Goal: Task Accomplishment & Management: Manage account settings

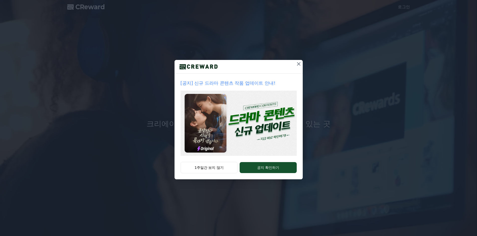
click at [300, 65] on icon at bounding box center [298, 64] width 6 height 6
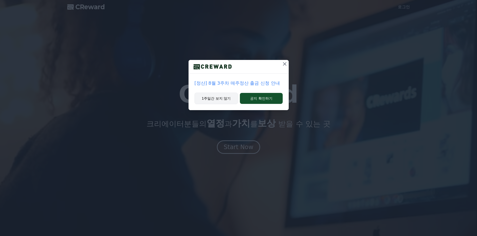
drag, startPoint x: 283, startPoint y: 64, endPoint x: 219, endPoint y: 101, distance: 73.6
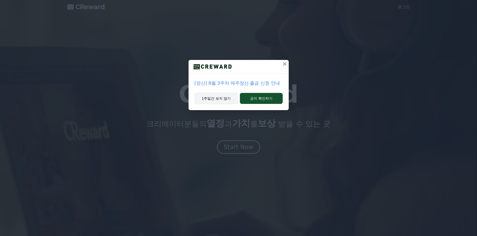
click at [223, 100] on div "[정산] 8월 3주차 매주정산 출금 신청 안내 1주일간 보지 않기 공지 확인하기" at bounding box center [238, 85] width 100 height 50
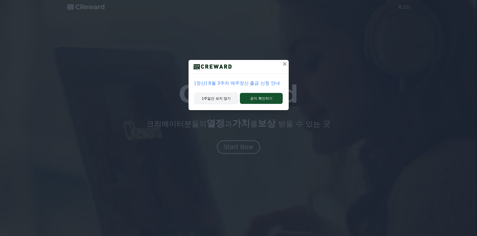
click at [218, 100] on button "1주일간 보지 않기" at bounding box center [216, 99] width 44 height 12
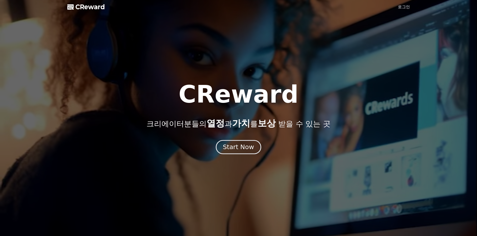
click at [233, 149] on div "Start Now" at bounding box center [238, 147] width 31 height 9
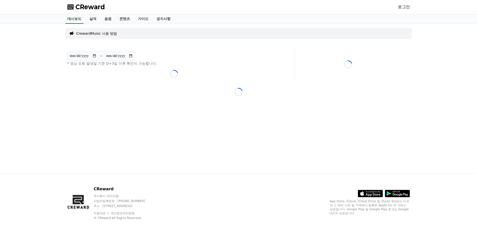
click at [399, 11] on div "로그인" at bounding box center [404, 7] width 12 height 8
click at [400, 10] on link "로그인" at bounding box center [404, 7] width 12 height 6
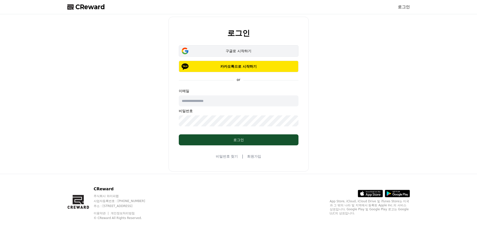
click at [238, 56] on button "구글로 시작하기" at bounding box center [239, 51] width 120 height 12
click at [401, 7] on link "로그인" at bounding box center [404, 7] width 12 height 6
click at [401, 9] on link "로그인" at bounding box center [404, 7] width 12 height 6
click at [402, 9] on link "로그인" at bounding box center [404, 7] width 12 height 6
click at [212, 52] on div "구글로 시작하기" at bounding box center [238, 51] width 105 height 5
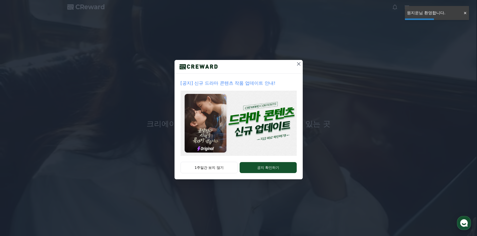
click at [294, 63] on button at bounding box center [298, 64] width 8 height 8
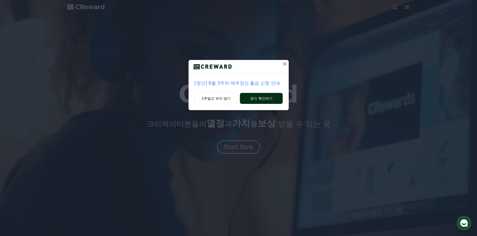
click at [251, 98] on button "공지 확인하기" at bounding box center [261, 98] width 43 height 11
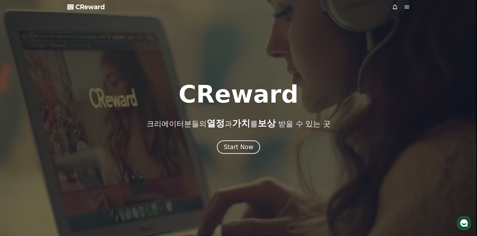
click at [403, 7] on div at bounding box center [401, 7] width 18 height 6
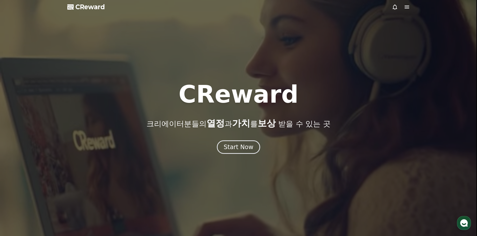
click at [405, 7] on icon at bounding box center [406, 7] width 5 height 3
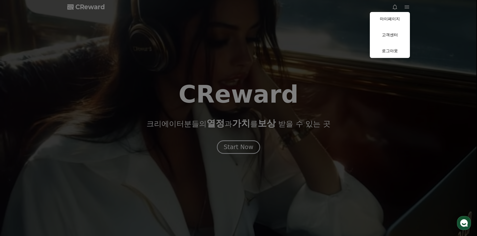
click at [235, 135] on button "close" at bounding box center [238, 118] width 477 height 236
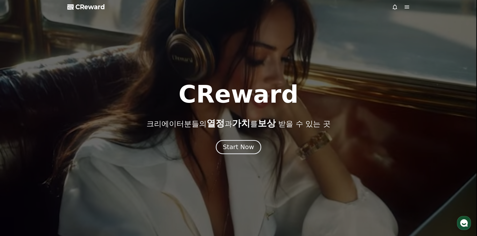
click at [231, 145] on div "Start Now" at bounding box center [238, 147] width 31 height 9
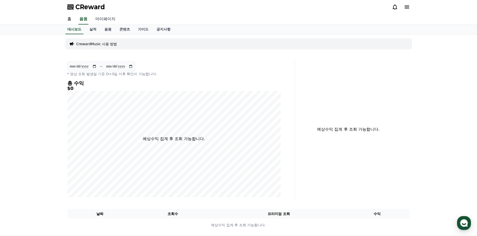
click at [101, 18] on link "마이페이지" at bounding box center [105, 19] width 28 height 11
select select "**********"
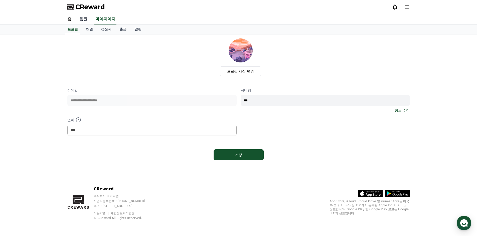
click at [85, 21] on link "음원" at bounding box center [83, 19] width 16 height 11
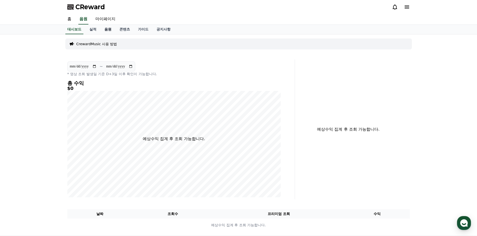
click at [104, 27] on link "음원" at bounding box center [107, 30] width 15 height 10
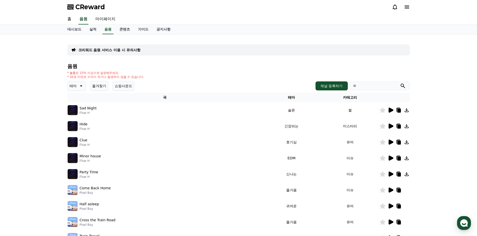
click at [80, 84] on icon at bounding box center [81, 86] width 6 height 6
click at [81, 84] on icon at bounding box center [81, 86] width 6 height 6
click at [70, 28] on link "대시보드" at bounding box center [74, 30] width 22 height 10
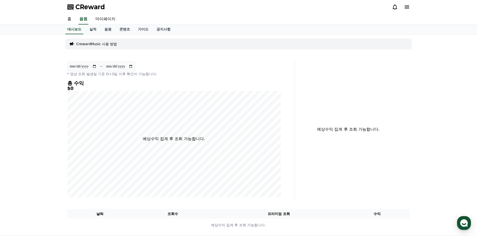
click at [73, 20] on link "홈" at bounding box center [69, 19] width 12 height 11
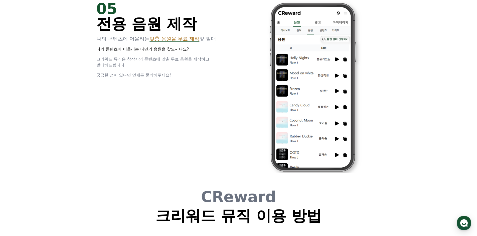
scroll to position [1305, 0]
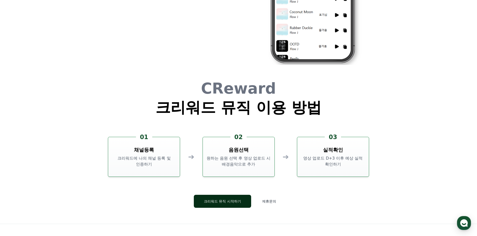
click at [230, 198] on button "크리워드 뮤직 시작하기" at bounding box center [222, 201] width 57 height 13
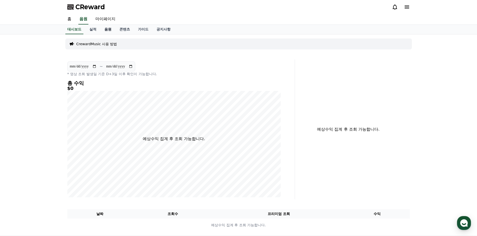
click at [111, 31] on link "음원" at bounding box center [107, 30] width 15 height 10
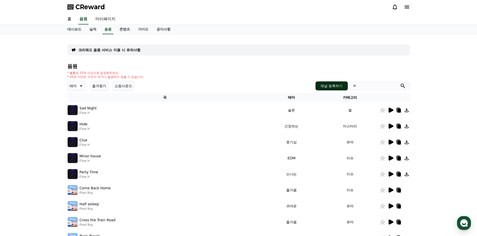
click at [323, 82] on button "채널 등록하기" at bounding box center [331, 86] width 32 height 9
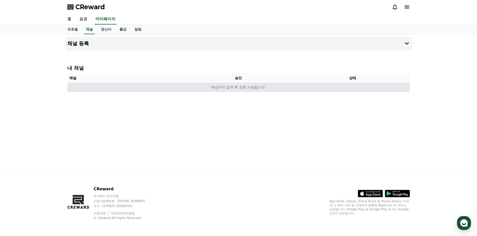
click at [267, 89] on td "예상수익 집계 후 조회 가능합니다." at bounding box center [238, 87] width 342 height 9
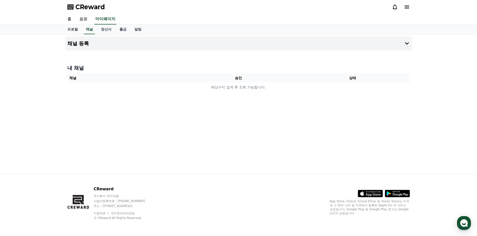
click at [253, 98] on div "채널 등록 내 채널 채널 승인 상태 예상수익 집계 후 조회 가능합니다." at bounding box center [238, 105] width 350 height 140
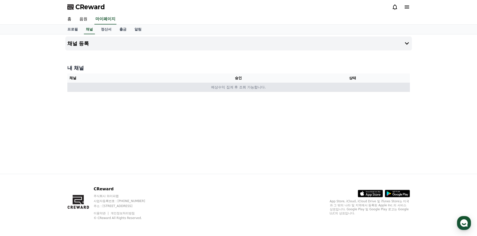
click at [248, 88] on td "예상수익 집계 후 조회 가능합니다." at bounding box center [238, 87] width 342 height 9
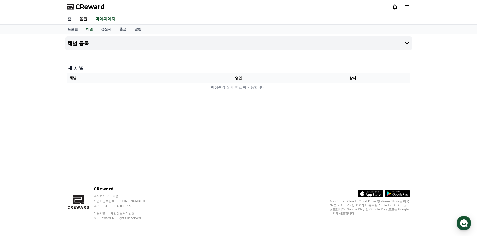
click at [72, 18] on link "홈" at bounding box center [69, 19] width 12 height 11
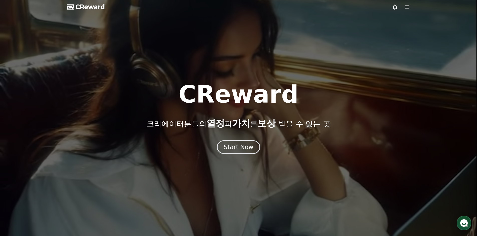
click at [84, 6] on span "CReward" at bounding box center [90, 7] width 30 height 8
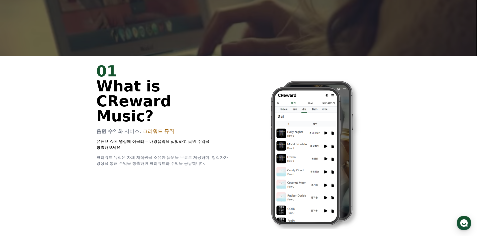
scroll to position [200, 0]
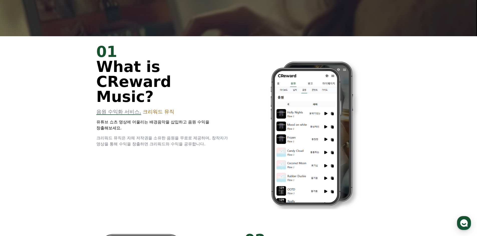
drag, startPoint x: 156, startPoint y: 100, endPoint x: 160, endPoint y: 97, distance: 5.1
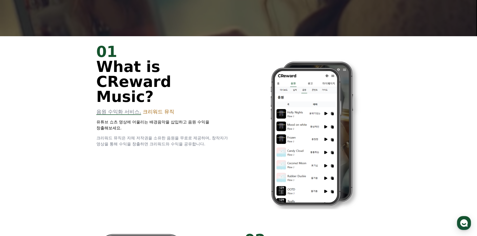
click at [156, 100] on div "01 What is CReward Music? 음원 수익화 서비스, 크리워드 뮤직 유튜브 쇼츠 영상에 어울리는 배경음악을 삽입하고 음원 수익을…" at bounding box center [164, 95] width 136 height 103
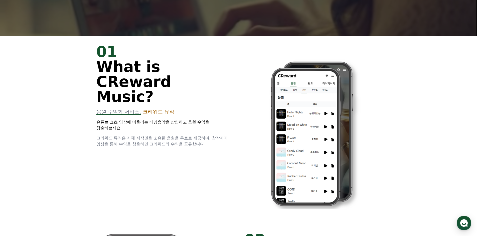
click at [160, 109] on span "크리워드 뮤직" at bounding box center [159, 112] width 32 height 6
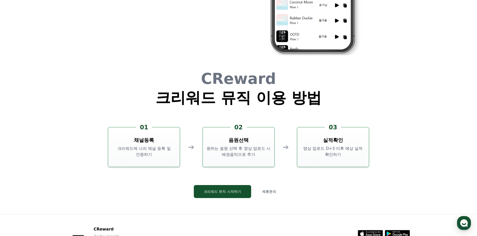
scroll to position [1355, 0]
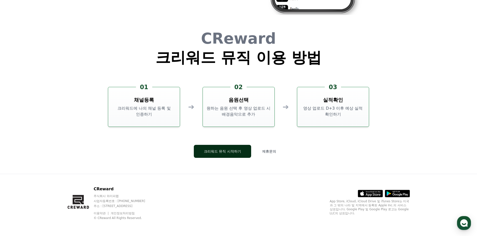
click at [227, 151] on button "크리워드 뮤직 시작하기" at bounding box center [222, 151] width 57 height 13
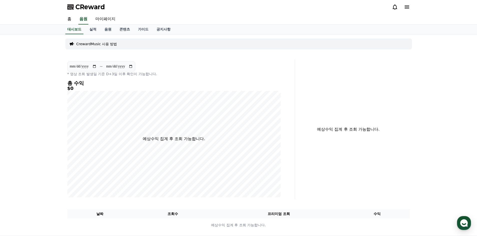
click at [106, 43] on p "CrewardMusic 사용 방법" at bounding box center [96, 44] width 41 height 5
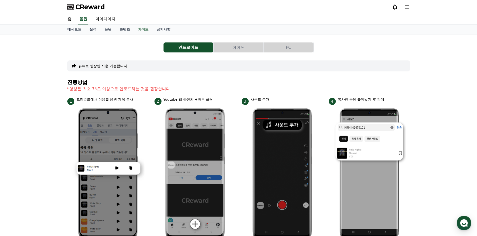
click at [221, 49] on button "아이폰" at bounding box center [238, 48] width 50 height 10
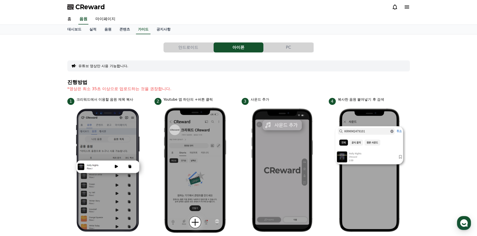
click at [265, 46] on button "PC" at bounding box center [288, 48] width 50 height 10
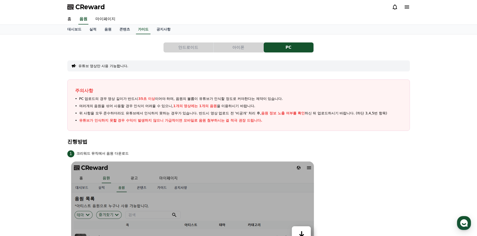
click at [85, 5] on span "CReward" at bounding box center [90, 7] width 30 height 8
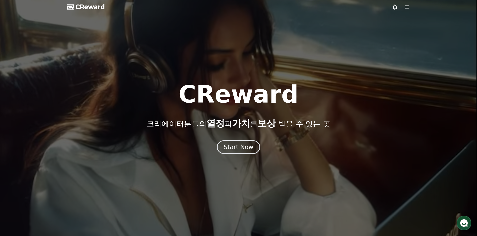
drag, startPoint x: 87, startPoint y: 7, endPoint x: 88, endPoint y: 10, distance: 3.9
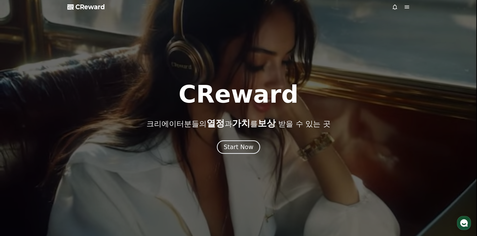
click at [87, 7] on span "CReward" at bounding box center [90, 7] width 30 height 8
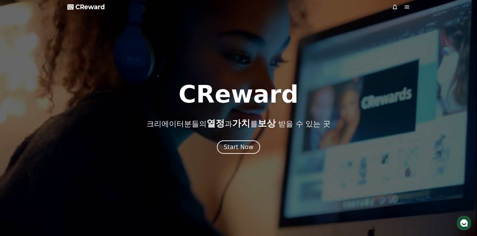
drag, startPoint x: 105, startPoint y: 15, endPoint x: 107, endPoint y: 20, distance: 5.6
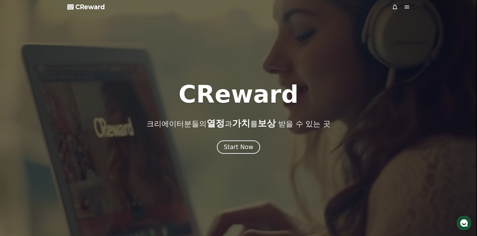
click at [97, 10] on span "CReward" at bounding box center [90, 7] width 30 height 8
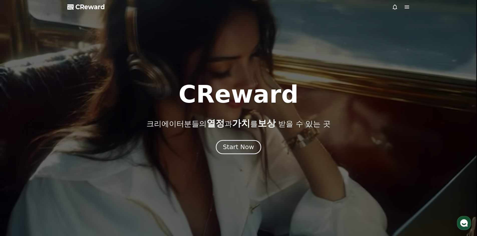
click at [236, 149] on div "Start Now" at bounding box center [238, 147] width 31 height 9
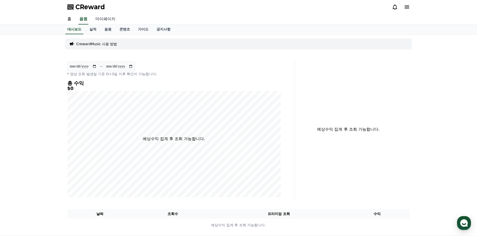
click at [107, 18] on link "마이페이지" at bounding box center [105, 19] width 28 height 11
select select "**********"
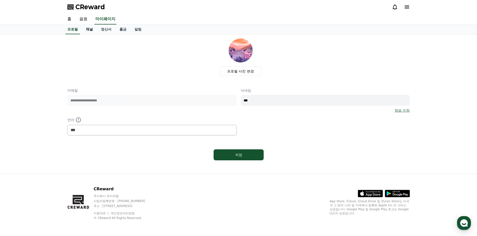
click at [89, 28] on link "채널" at bounding box center [89, 30] width 15 height 10
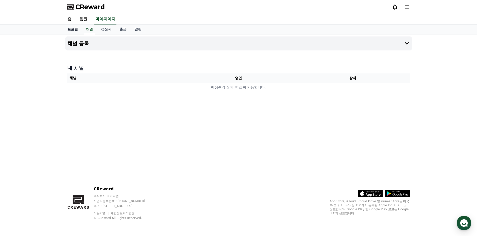
click at [75, 29] on link "프로필" at bounding box center [72, 30] width 19 height 10
select select "**********"
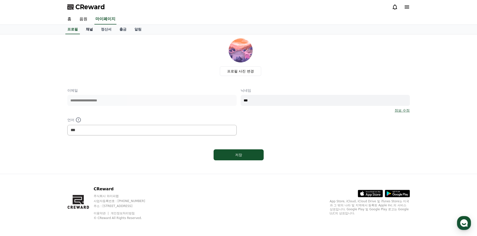
click at [91, 30] on link "채널" at bounding box center [89, 30] width 15 height 10
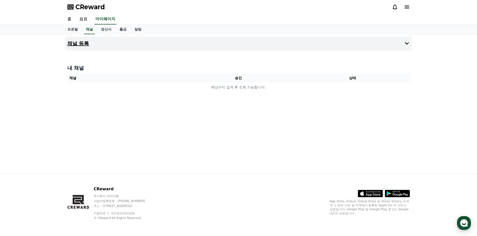
click at [90, 46] on button "채널 등록" at bounding box center [238, 44] width 346 height 14
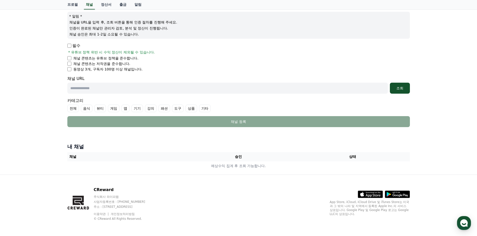
scroll to position [58, 0]
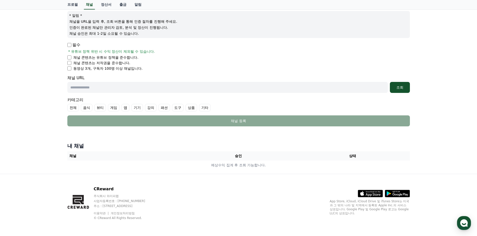
click at [222, 160] on th "승인" at bounding box center [238, 156] width 114 height 9
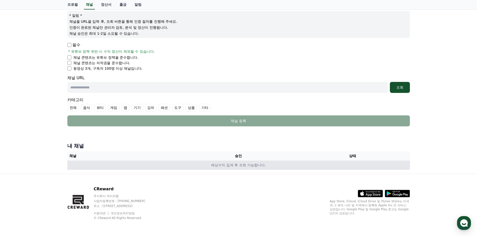
click at [223, 163] on td "예상수익 집계 후 조회 가능합니다." at bounding box center [238, 165] width 342 height 9
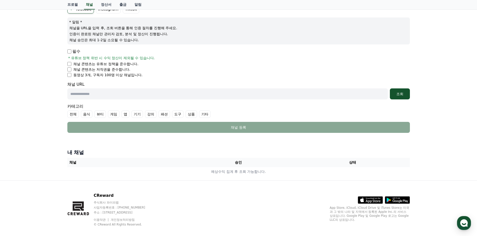
scroll to position [0, 0]
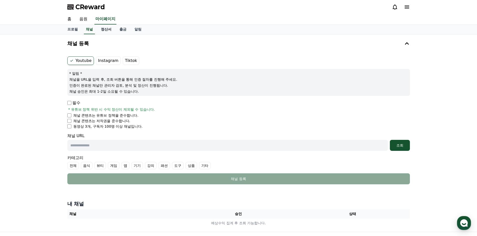
drag, startPoint x: 108, startPoint y: 33, endPoint x: 109, endPoint y: 31, distance: 2.8
click at [108, 33] on link "정산서" at bounding box center [106, 30] width 19 height 10
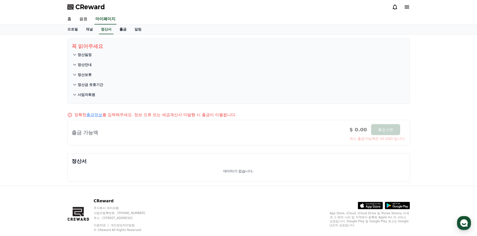
click at [120, 29] on link "출금" at bounding box center [122, 30] width 15 height 10
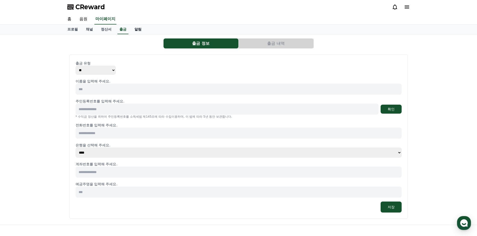
click at [137, 29] on link "알림" at bounding box center [137, 30] width 15 height 10
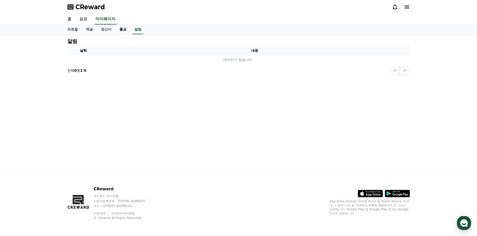
click at [123, 28] on link "출금" at bounding box center [122, 30] width 15 height 10
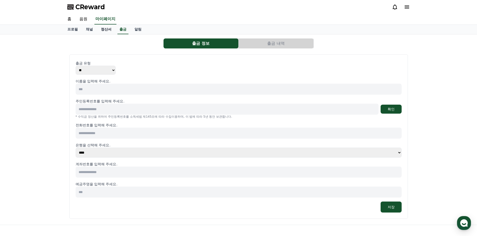
click at [98, 29] on link "정산서" at bounding box center [106, 30] width 19 height 10
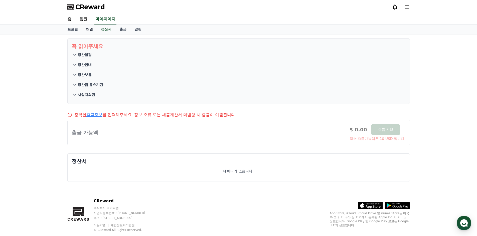
click at [90, 29] on link "채널" at bounding box center [89, 30] width 15 height 10
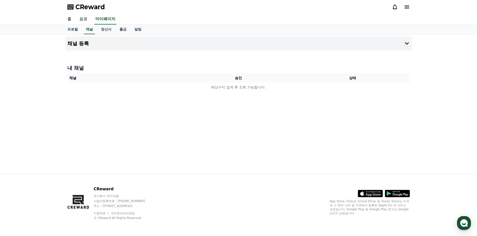
click at [81, 19] on link "음원" at bounding box center [83, 19] width 16 height 11
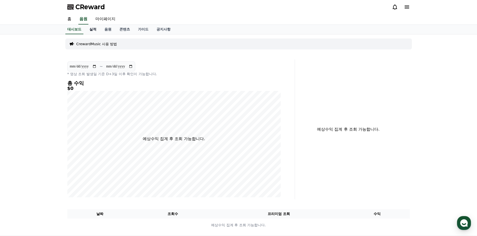
click at [93, 29] on link "실적" at bounding box center [92, 30] width 15 height 10
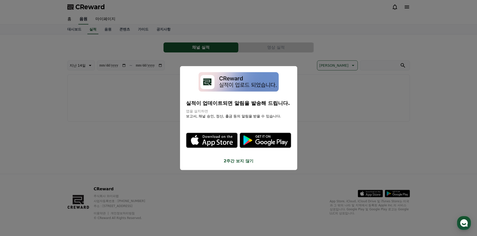
drag, startPoint x: 76, startPoint y: 21, endPoint x: 87, endPoint y: 22, distance: 10.8
click at [86, 22] on button "close modal" at bounding box center [238, 118] width 477 height 236
click at [72, 21] on link "홈" at bounding box center [69, 19] width 12 height 11
click at [128, 107] on button "close modal" at bounding box center [238, 118] width 477 height 236
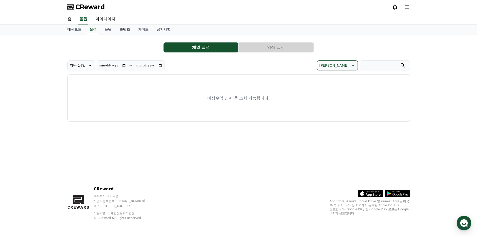
click at [265, 48] on button "영상 실적" at bounding box center [275, 48] width 75 height 10
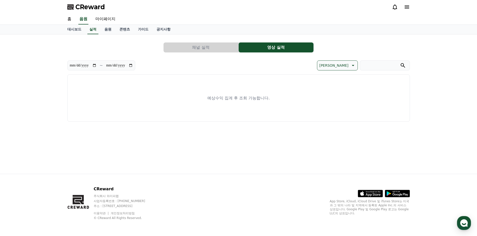
click at [221, 46] on button "채널 실적" at bounding box center [200, 48] width 75 height 10
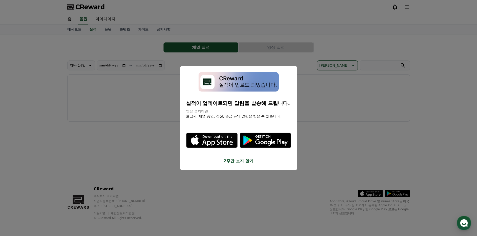
click at [145, 74] on button "close modal" at bounding box center [238, 118] width 477 height 236
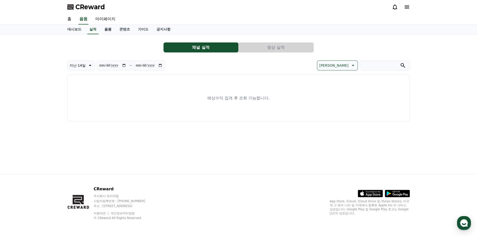
click at [102, 26] on link "음원" at bounding box center [107, 30] width 15 height 10
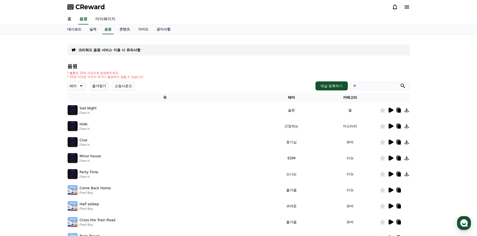
click at [122, 36] on div "크리워드 음원 서비스 이용 시 유의사항 음원 * 볼륨은 15% 이상으로 설정해주세요. * 35초 미만은 수익이 적거나 발생하지 않을 수 있습니…" at bounding box center [238, 156] width 350 height 242
click at [123, 35] on div "크리워드 음원 서비스 이용 시 유의사항 음원 * 볼륨은 15% 이상으로 설정해주세요. * 35초 미만은 수익이 적거나 발생하지 않을 수 있습니…" at bounding box center [238, 156] width 350 height 242
click at [123, 34] on link "콘텐츠" at bounding box center [124, 30] width 19 height 10
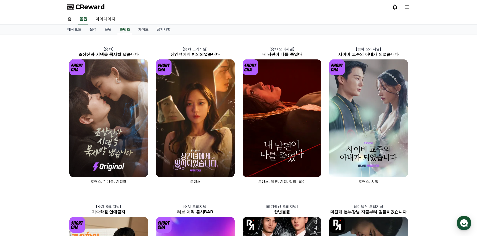
click at [144, 34] on link "가이드" at bounding box center [143, 30] width 19 height 10
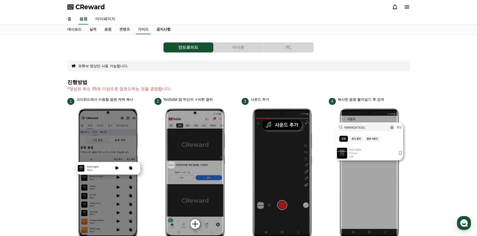
click at [165, 30] on link "공지사항" at bounding box center [163, 30] width 22 height 10
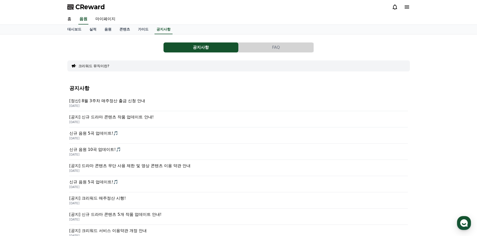
click at [96, 103] on p "[정산] 8월 3주차 매주정산 출금 신청 안내" at bounding box center [238, 101] width 338 height 6
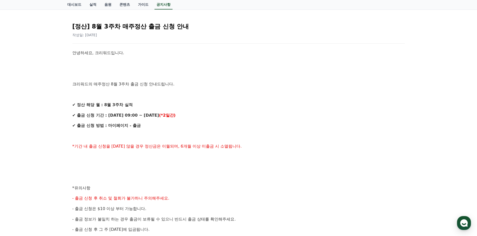
scroll to position [75, 0]
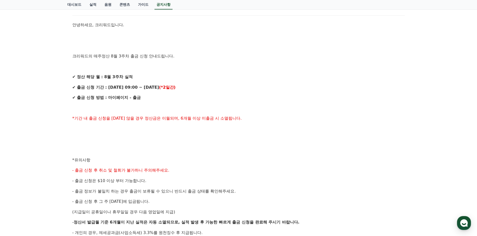
drag, startPoint x: 111, startPoint y: 92, endPoint x: 108, endPoint y: 92, distance: 3.0
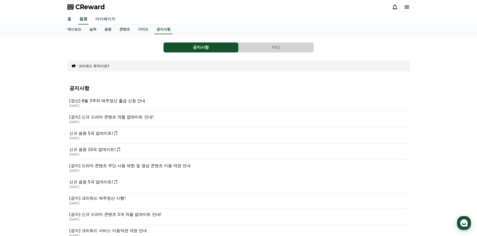
click at [96, 145] on div "신규 음원 10곡 업데이트!🎵 2025-07-24" at bounding box center [238, 152] width 338 height 16
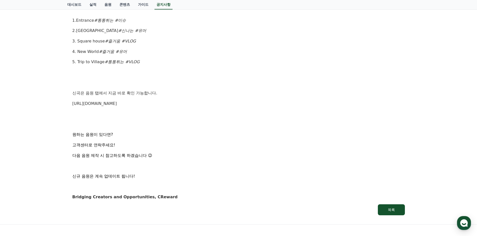
scroll to position [546, 0]
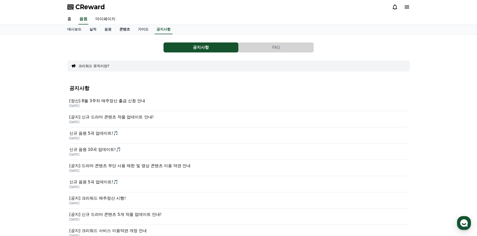
click at [131, 31] on link "콘텐츠" at bounding box center [124, 30] width 19 height 10
click at [104, 27] on link "음원" at bounding box center [107, 30] width 15 height 10
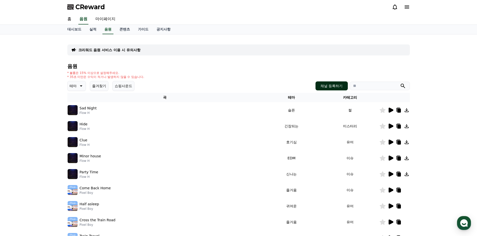
click at [319, 85] on button "채널 등록하기" at bounding box center [331, 86] width 32 height 9
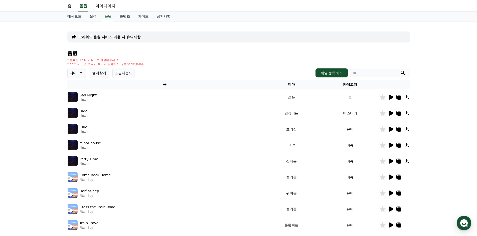
scroll to position [2, 0]
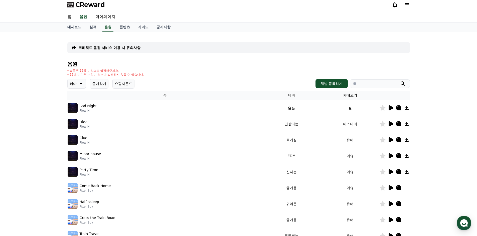
click at [408, 1] on div at bounding box center [401, 5] width 18 height 8
click at [407, 5] on icon at bounding box center [407, 5] width 6 height 6
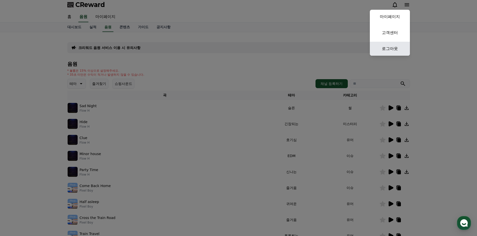
click at [393, 49] on link "로그아웃" at bounding box center [390, 49] width 40 height 14
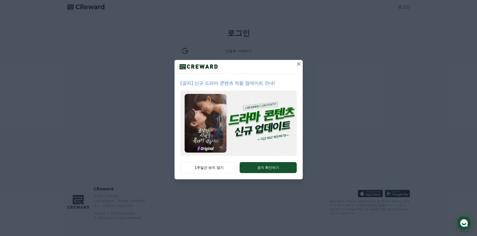
click at [298, 63] on icon at bounding box center [298, 64] width 6 height 6
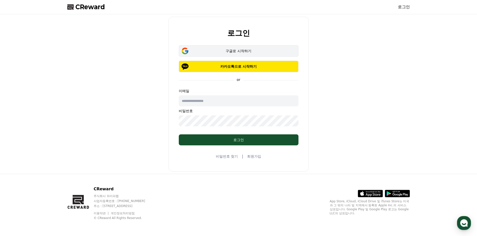
click at [245, 54] on button "구글로 시작하기" at bounding box center [239, 51] width 120 height 12
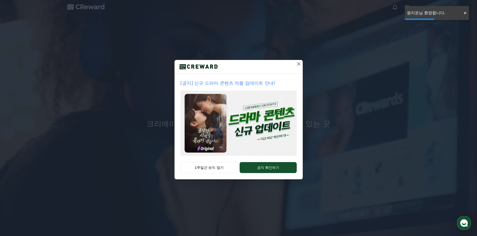
click at [298, 66] on icon at bounding box center [298, 64] width 6 height 6
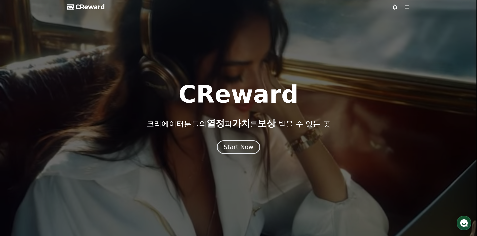
click at [94, 6] on span "CReward" at bounding box center [90, 7] width 30 height 8
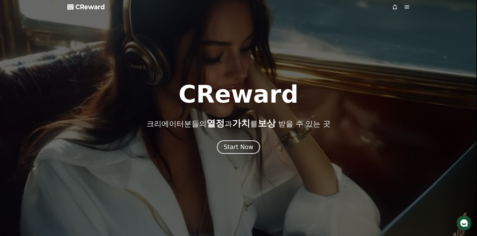
click at [405, 6] on icon at bounding box center [406, 7] width 5 height 3
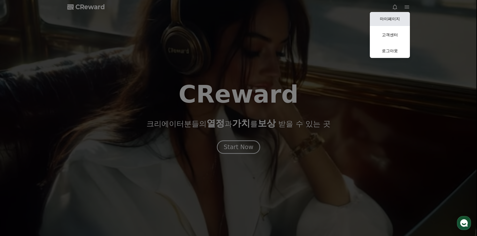
click at [401, 19] on link "마이페이지" at bounding box center [390, 19] width 40 height 14
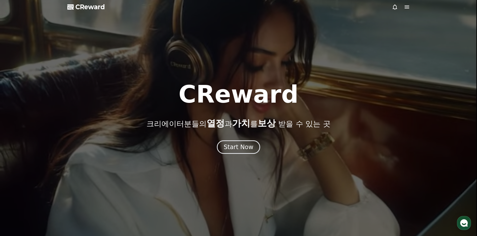
select select "**********"
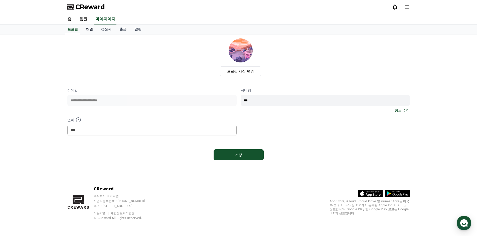
click at [86, 29] on link "채널" at bounding box center [89, 30] width 15 height 10
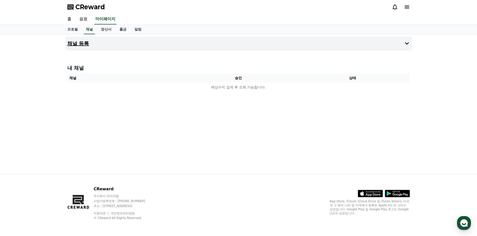
click at [298, 44] on button "채널 등록" at bounding box center [238, 44] width 346 height 14
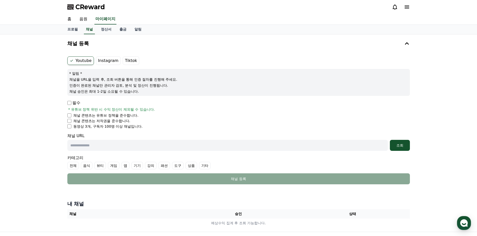
click at [102, 63] on label "Instagram" at bounding box center [108, 61] width 25 height 9
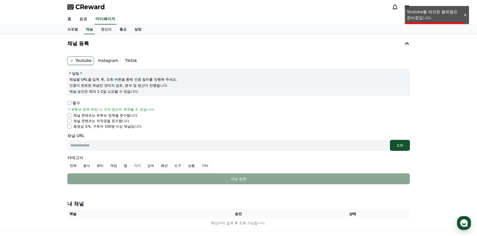
click at [101, 60] on label "Instagram" at bounding box center [108, 61] width 25 height 9
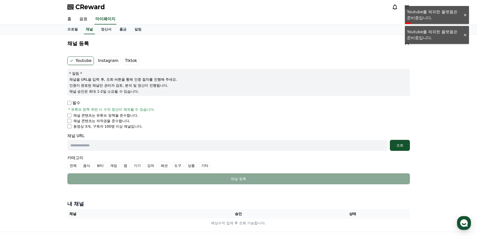
click at [97, 128] on p "동영상 3개, 구독자 100명 이상 채널입니다." at bounding box center [107, 126] width 69 height 5
click at [72, 125] on li "동영상 3개, 구독자 100명 이상 채널입니다." at bounding box center [238, 126] width 342 height 5
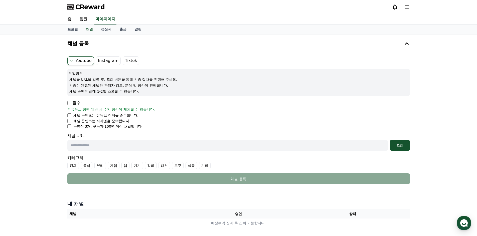
click at [145, 146] on input "text" at bounding box center [227, 145] width 320 height 11
paste input "**********"
type input "**********"
click at [397, 145] on div "조회" at bounding box center [400, 145] width 16 height 5
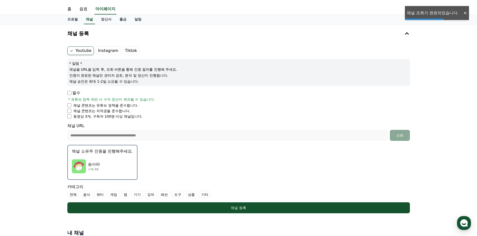
scroll to position [50, 0]
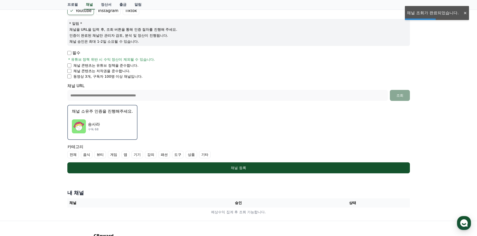
click at [113, 119] on div "송사라 구독 68" at bounding box center [102, 127] width 61 height 20
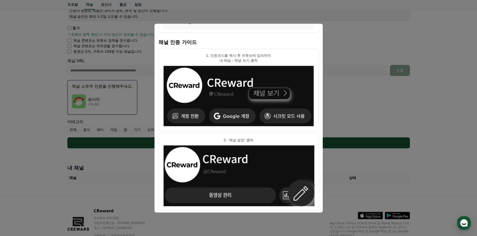
scroll to position [0, 0]
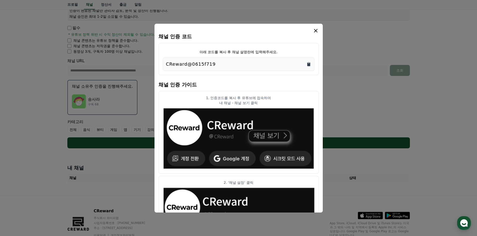
click at [306, 62] on icon "Copy to clipboard" at bounding box center [308, 64] width 5 height 5
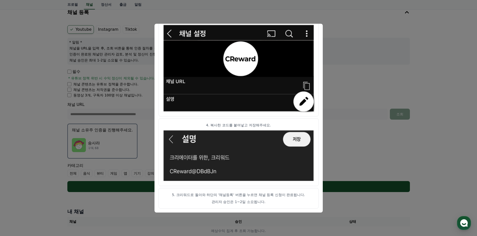
scroll to position [22, 0]
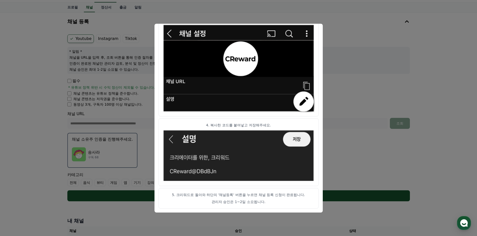
click at [345, 132] on button "close modal" at bounding box center [238, 118] width 477 height 236
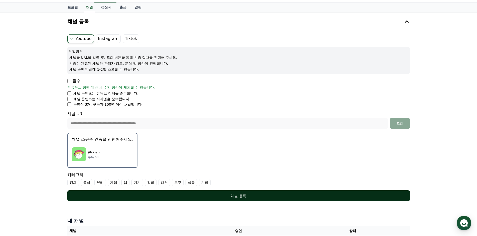
click at [220, 196] on div "채널 등록" at bounding box center [238, 196] width 322 height 5
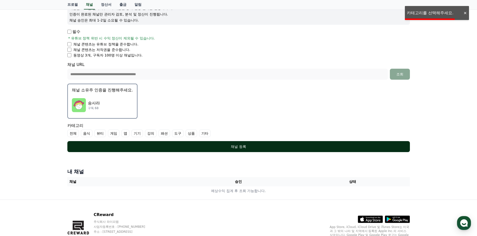
scroll to position [72, 0]
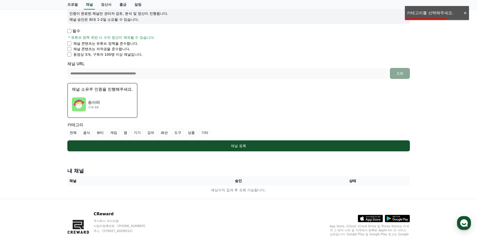
click at [119, 133] on label "게임" at bounding box center [114, 133] width 12 height 8
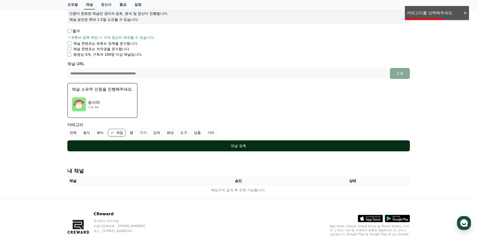
click at [123, 145] on div "채널 등록" at bounding box center [238, 146] width 322 height 5
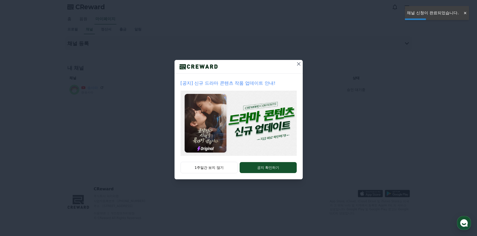
click at [298, 64] on icon at bounding box center [299, 64] width 4 height 4
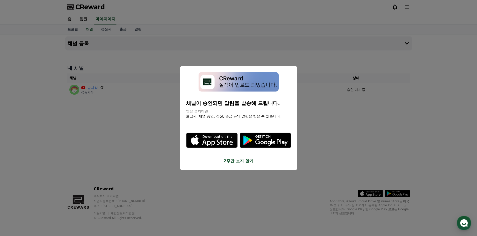
click at [245, 163] on button "2주간 보지 않기" at bounding box center [238, 161] width 105 height 6
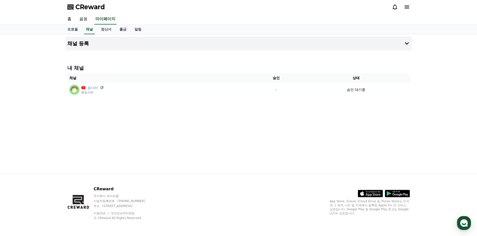
click at [324, 127] on div "채널 등록 내 채널 채널 승인 상태 송사라 @송사라 - 승인 대기중" at bounding box center [238, 105] width 350 height 140
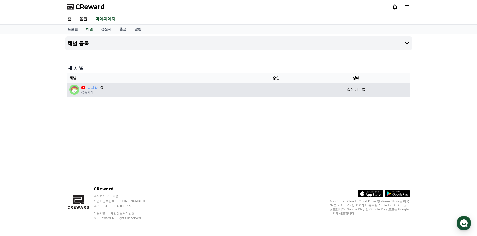
click at [241, 88] on div "송사라 @송사라" at bounding box center [158, 90] width 179 height 10
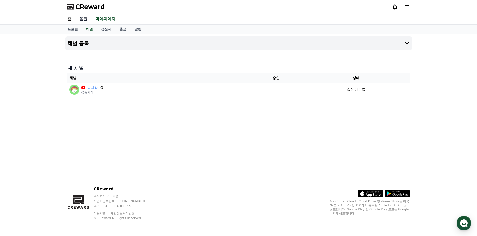
click at [83, 16] on link "음원" at bounding box center [83, 19] width 16 height 11
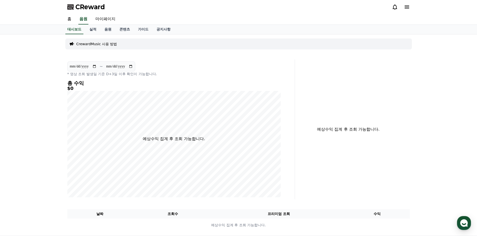
click at [105, 45] on p "CrewardMusic 사용 방법" at bounding box center [96, 44] width 41 height 5
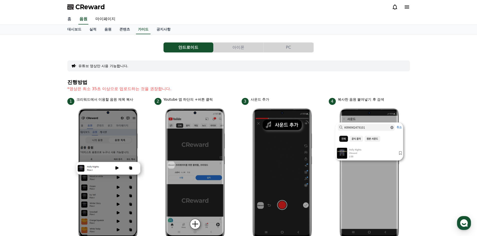
click at [68, 22] on link "홈" at bounding box center [69, 19] width 12 height 11
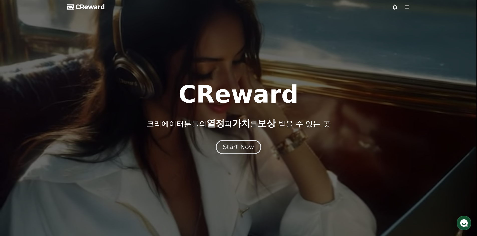
click at [231, 149] on div "Start Now" at bounding box center [238, 147] width 31 height 9
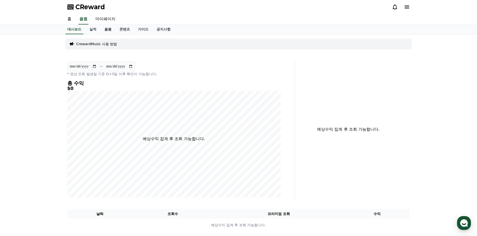
click at [103, 31] on link "음원" at bounding box center [107, 30] width 15 height 10
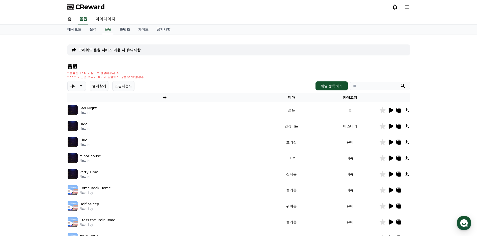
drag, startPoint x: 383, startPoint y: 92, endPoint x: 382, endPoint y: 89, distance: 4.0
click at [383, 92] on div "음원 * 볼륨은 15% 이상으로 설정해주세요. * 35초 미만은 수익이 적거나 발생하지 않을 수 있습니다. 테마 즐겨찾기 쇼핑사운드 채널 등록…" at bounding box center [238, 168] width 342 height 209
click at [382, 89] on input "search" at bounding box center [379, 86] width 60 height 9
type input "*"
click at [400, 83] on button "submit" at bounding box center [403, 86] width 6 height 6
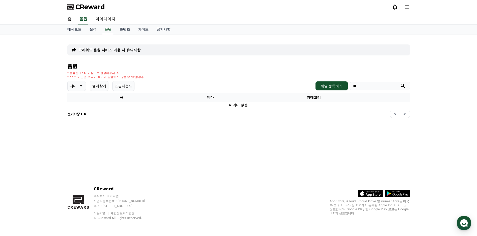
type input "*"
click at [400, 83] on button "submit" at bounding box center [403, 86] width 6 height 6
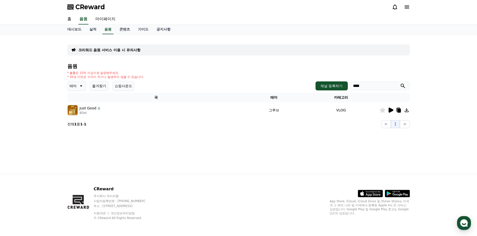
click at [400, 83] on button "submit" at bounding box center [403, 86] width 6 height 6
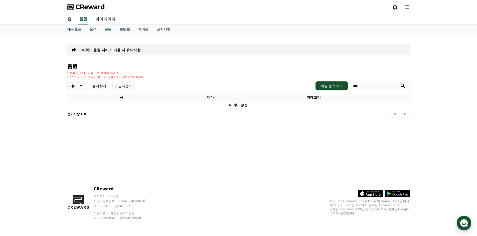
type input "***"
click at [400, 83] on button "submit" at bounding box center [403, 86] width 6 height 6
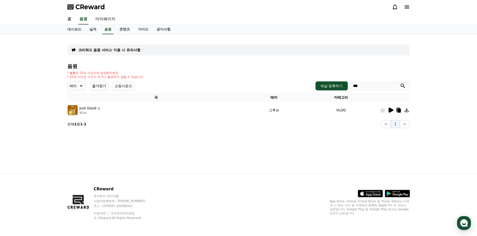
click at [392, 112] on icon at bounding box center [390, 110] width 6 height 6
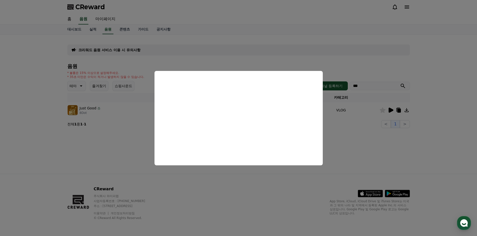
click at [253, 57] on button "close modal" at bounding box center [238, 118] width 477 height 236
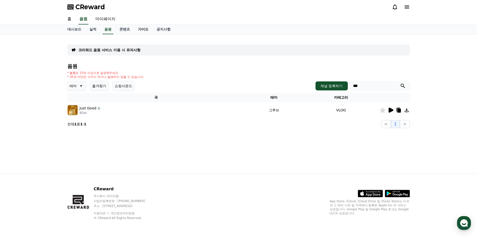
click at [142, 28] on link "가이드" at bounding box center [143, 30] width 19 height 10
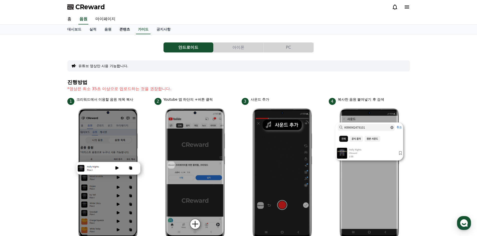
click at [124, 29] on link "콘텐츠" at bounding box center [124, 30] width 19 height 10
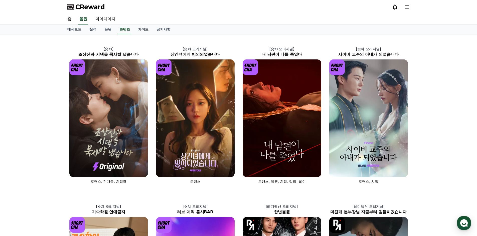
click at [144, 30] on link "가이드" at bounding box center [143, 30] width 19 height 10
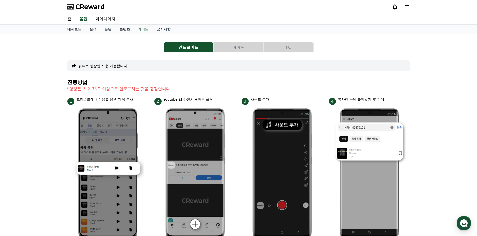
click at [245, 46] on button "아이폰" at bounding box center [238, 48] width 50 height 10
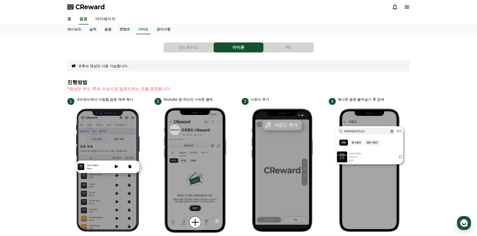
click at [281, 51] on button "PC" at bounding box center [288, 48] width 50 height 10
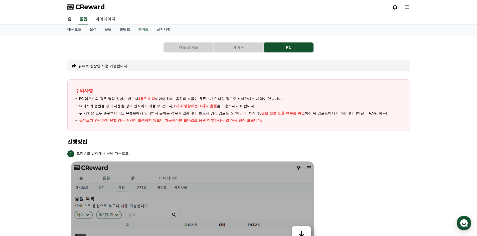
click at [224, 49] on button "아이폰" at bounding box center [238, 48] width 50 height 10
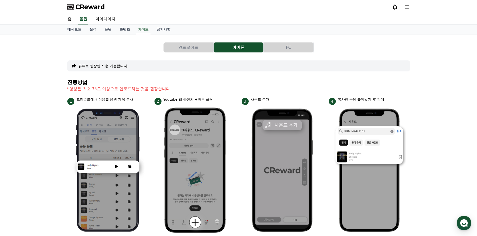
click at [182, 42] on div "안드로이드 아이폰 PC 유튜브 영상만 사용 가능합니다. 진행방법 *영상은 최소 35초 이상으로 업로드하는 것을 권장합니다. 1 크리워드에서 이…" at bounding box center [238, 211] width 342 height 345
click at [231, 51] on button "아이폰" at bounding box center [238, 48] width 50 height 10
click at [275, 53] on div "안드로이드 아이폰 PC 유튜브 영상만 사용 가능합니다. 진행방법 *영상은 최소 35초 이상으로 업로드하는 것을 권장합니다. 1 크리워드에서 이…" at bounding box center [238, 211] width 342 height 345
click at [276, 51] on button "PC" at bounding box center [288, 48] width 50 height 10
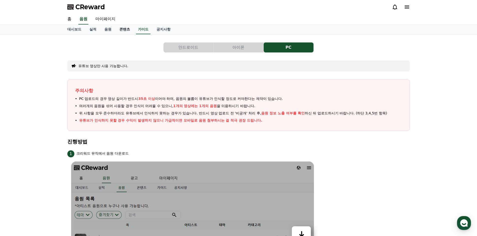
click at [119, 31] on link "콘텐츠" at bounding box center [124, 30] width 19 height 10
click at [111, 31] on link "음원" at bounding box center [107, 30] width 15 height 10
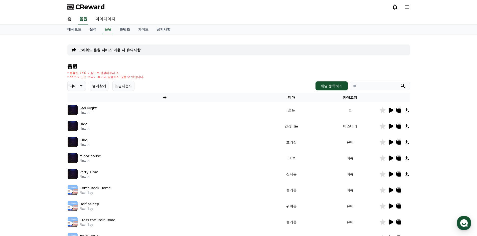
click at [98, 50] on p "크리워드 음원 서비스 이용 시 유의사항" at bounding box center [109, 50] width 62 height 5
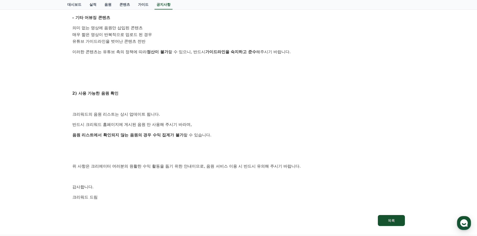
scroll to position [225, 0]
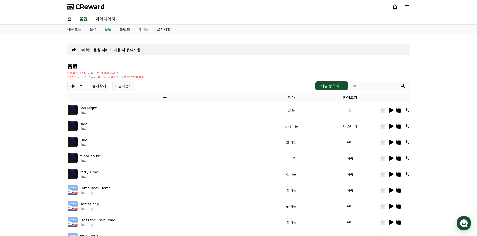
click at [163, 31] on link "공지사항" at bounding box center [163, 30] width 22 height 10
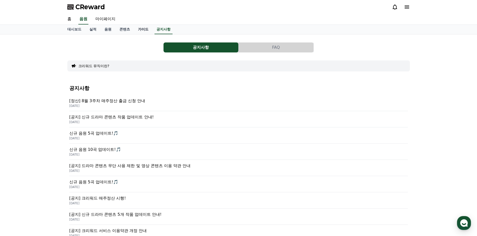
click at [139, 30] on link "가이드" at bounding box center [143, 30] width 19 height 10
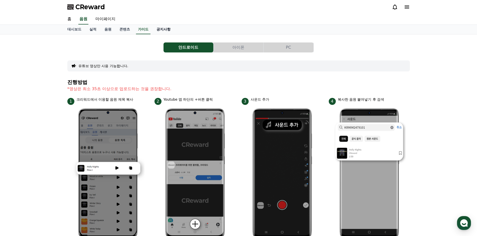
click at [166, 29] on link "공지사항" at bounding box center [163, 30] width 22 height 10
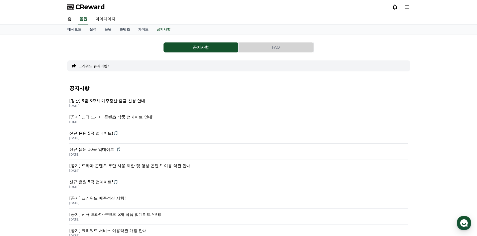
click at [141, 101] on p "[정산] 8월 3주차 매주정산 출금 신청 안내" at bounding box center [238, 101] width 338 height 6
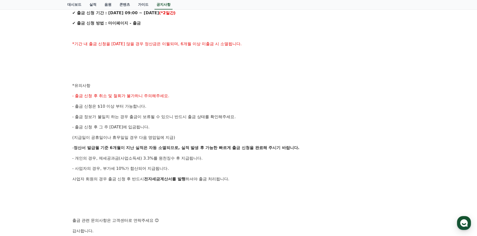
scroll to position [150, 0]
drag, startPoint x: 138, startPoint y: 79, endPoint x: 105, endPoint y: 49, distance: 45.0
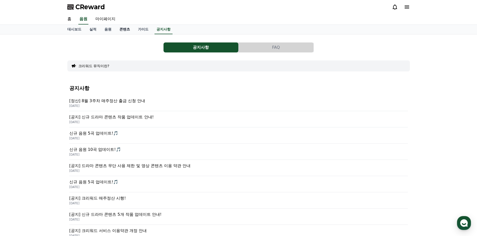
click at [120, 29] on link "콘텐츠" at bounding box center [124, 30] width 19 height 10
click at [108, 28] on link "음원" at bounding box center [107, 30] width 15 height 10
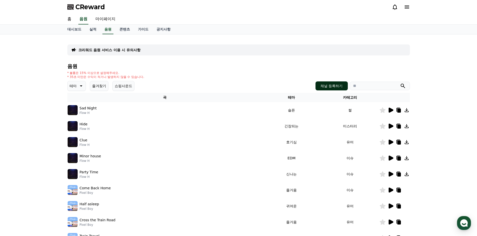
click at [320, 86] on button "채널 등록하기" at bounding box center [331, 86] width 32 height 9
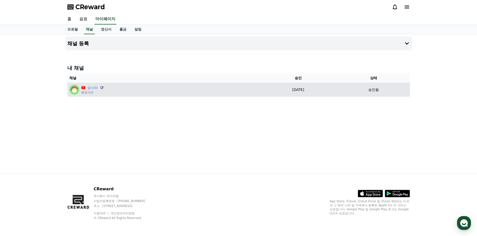
click at [192, 89] on div "송사라 @송사라" at bounding box center [162, 90] width 187 height 10
click at [71, 88] on img at bounding box center [74, 90] width 10 height 10
click at [84, 89] on icon at bounding box center [83, 87] width 4 height 3
click at [87, 89] on link "송사라" at bounding box center [92, 87] width 11 height 5
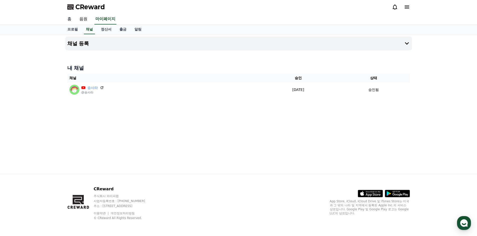
click at [71, 23] on link "홈" at bounding box center [69, 19] width 12 height 11
click at [106, 30] on link "정산서" at bounding box center [106, 30] width 19 height 10
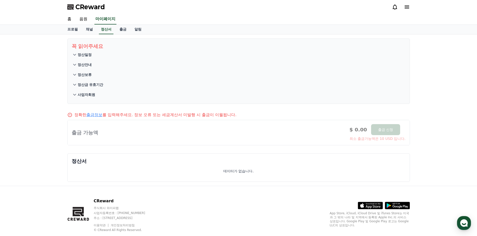
click at [83, 57] on button "정산일정" at bounding box center [239, 55] width 334 height 10
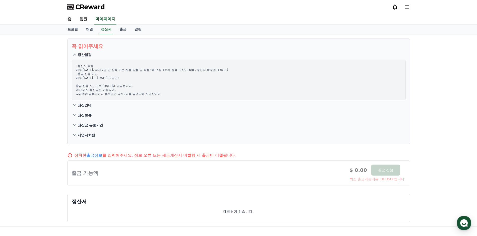
click at [87, 109] on button "정산안내" at bounding box center [239, 105] width 334 height 10
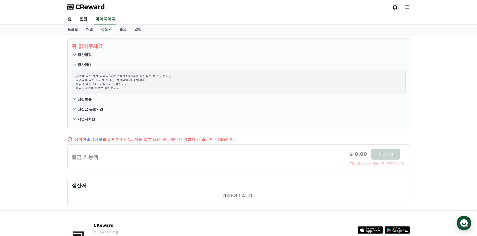
click at [84, 101] on p "정산보류" at bounding box center [85, 99] width 14 height 5
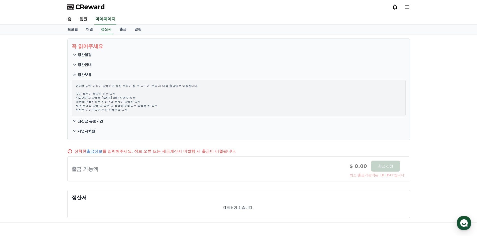
click at [85, 122] on p "정산금 유효기간" at bounding box center [91, 121] width 26 height 5
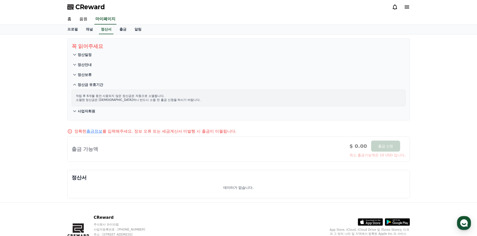
click at [86, 113] on p "사업자회원" at bounding box center [87, 111] width 18 height 5
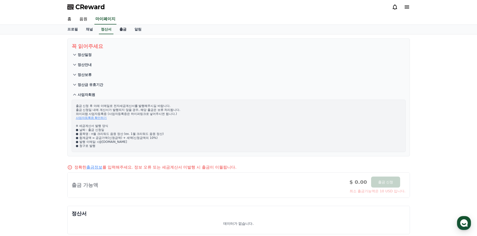
click at [118, 34] on link "출금" at bounding box center [122, 30] width 15 height 10
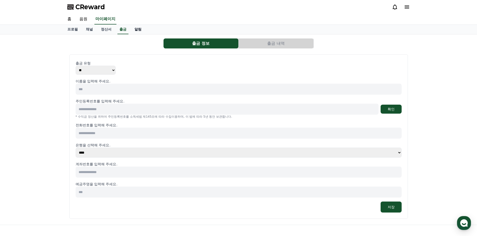
click at [134, 29] on link "알림" at bounding box center [137, 30] width 15 height 10
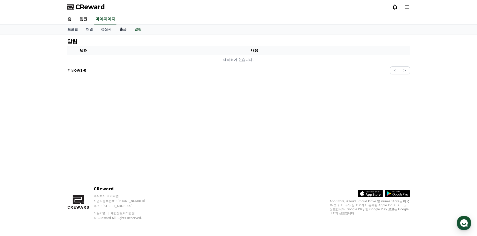
click at [119, 30] on link "출금" at bounding box center [122, 30] width 15 height 10
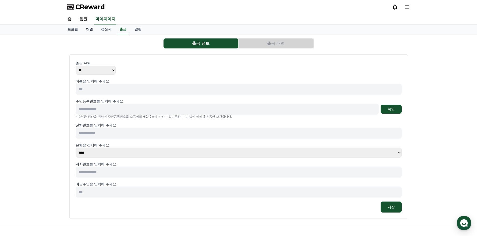
click at [89, 30] on link "채널" at bounding box center [89, 30] width 15 height 10
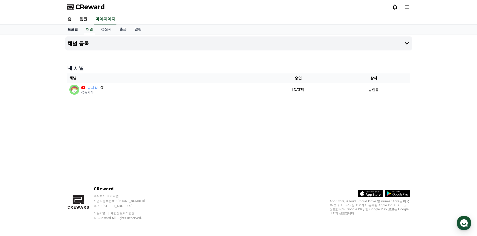
click at [74, 29] on link "프로필" at bounding box center [72, 30] width 19 height 10
select select "**********"
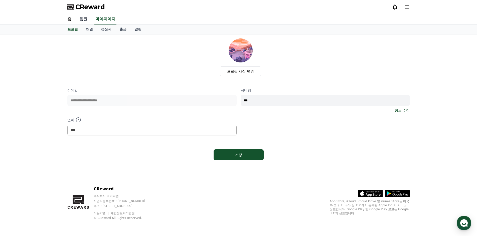
click at [82, 21] on link "음원" at bounding box center [83, 19] width 16 height 11
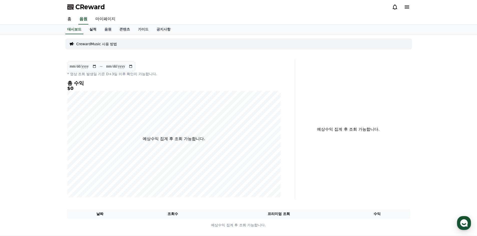
click at [91, 29] on link "실적" at bounding box center [92, 30] width 15 height 10
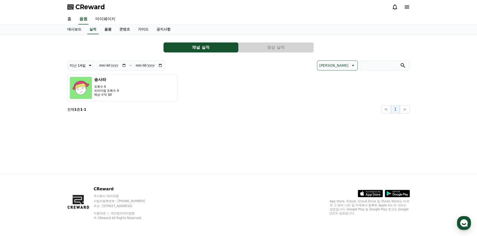
click at [111, 30] on link "음원" at bounding box center [107, 30] width 15 height 10
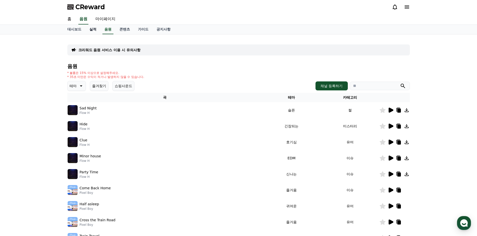
click at [90, 30] on link "실적" at bounding box center [92, 30] width 15 height 10
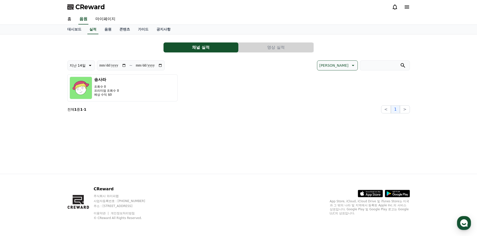
click at [268, 48] on button "영상 실적" at bounding box center [275, 48] width 75 height 10
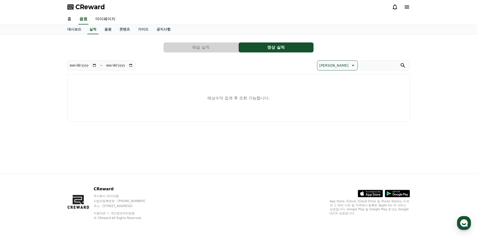
click at [212, 44] on button "채널 실적" at bounding box center [200, 48] width 75 height 10
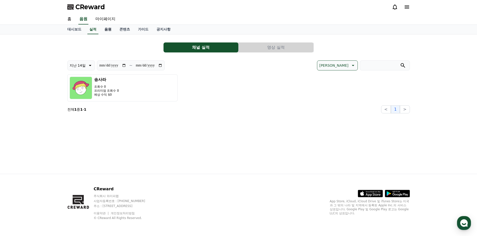
click at [112, 30] on link "음원" at bounding box center [107, 30] width 15 height 10
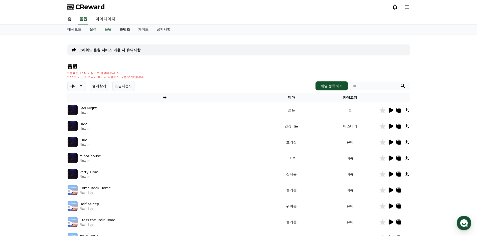
click at [120, 30] on link "콘텐츠" at bounding box center [124, 30] width 19 height 10
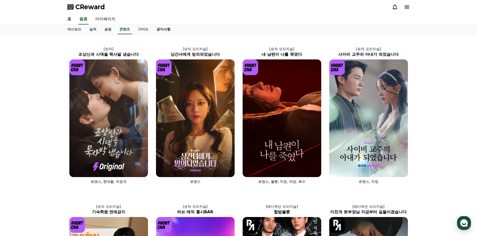
click at [162, 26] on link "공지사항" at bounding box center [163, 30] width 22 height 10
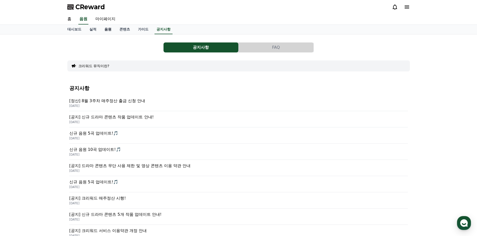
click at [103, 29] on link "음원" at bounding box center [107, 30] width 15 height 10
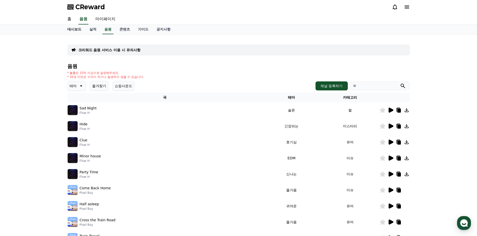
click at [80, 25] on link "대시보드" at bounding box center [74, 30] width 22 height 10
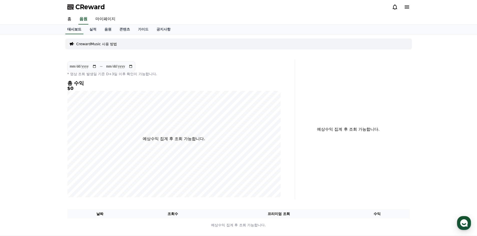
click at [79, 25] on link "대시보드" at bounding box center [74, 30] width 18 height 10
click at [73, 21] on link "홈" at bounding box center [69, 19] width 12 height 11
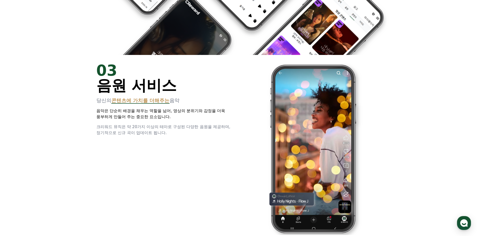
scroll to position [801, 0]
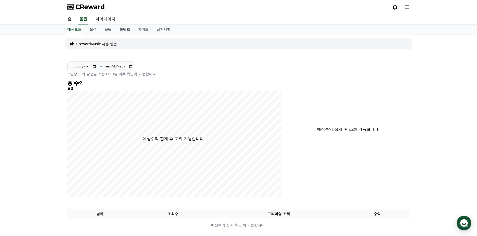
drag, startPoint x: 158, startPoint y: 74, endPoint x: 154, endPoint y: 73, distance: 3.8
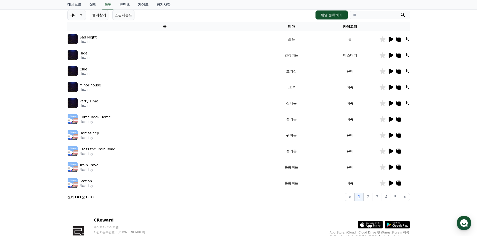
scroll to position [75, 0]
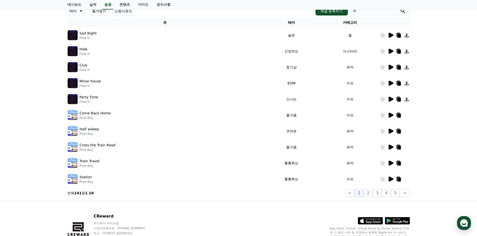
drag, startPoint x: 80, startPoint y: 162, endPoint x: 84, endPoint y: 163, distance: 4.1
click at [80, 162] on p "Train Travel" at bounding box center [90, 161] width 20 height 5
click at [372, 195] on button "2" at bounding box center [367, 193] width 9 height 8
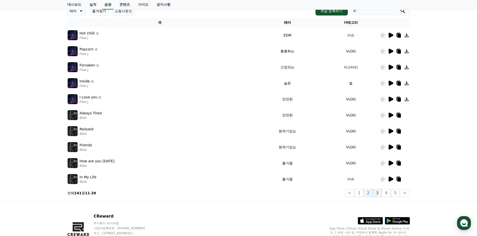
click at [378, 197] on button "3" at bounding box center [377, 193] width 9 height 8
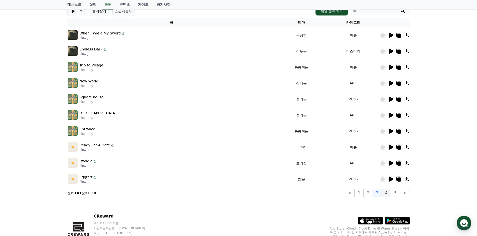
click at [389, 196] on button "4" at bounding box center [386, 193] width 9 height 8
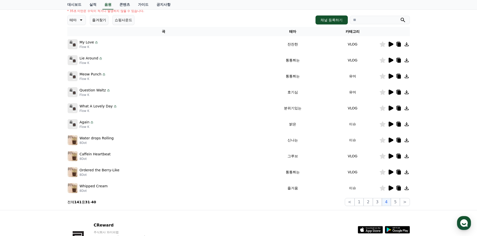
scroll to position [100, 0]
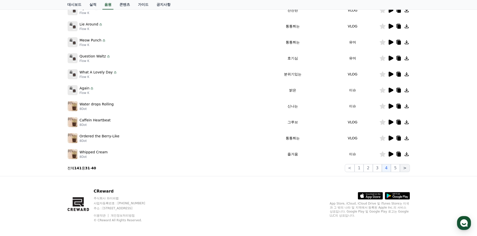
click at [405, 167] on button ">" at bounding box center [405, 168] width 10 height 8
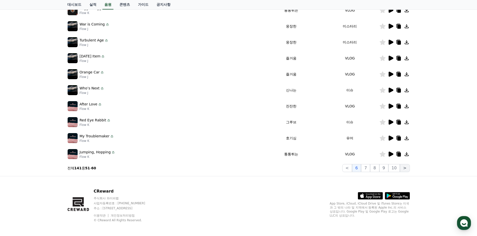
click at [405, 167] on button ">" at bounding box center [405, 168] width 10 height 8
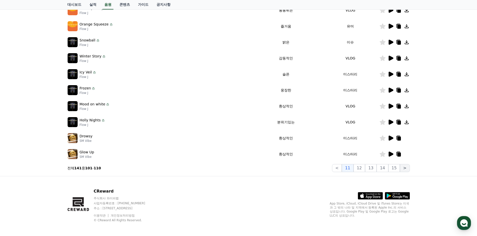
click at [405, 167] on button ">" at bounding box center [405, 168] width 10 height 8
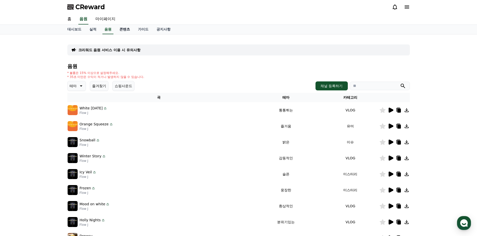
click at [127, 28] on link "콘텐츠" at bounding box center [124, 30] width 19 height 10
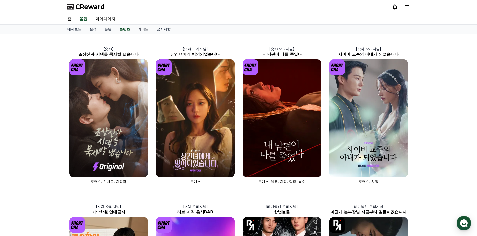
click at [143, 28] on link "가이드" at bounding box center [143, 30] width 19 height 10
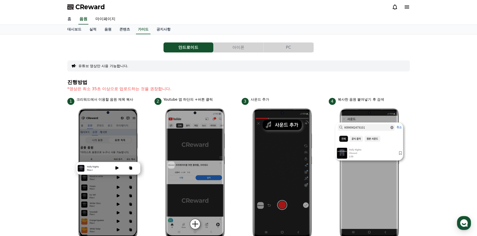
click at [70, 20] on link "홈" at bounding box center [69, 19] width 12 height 11
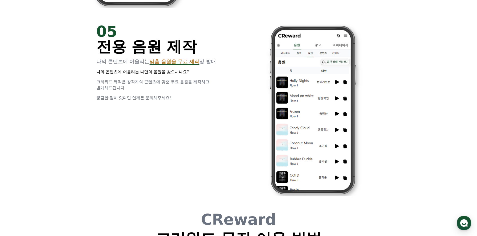
scroll to position [1176, 0]
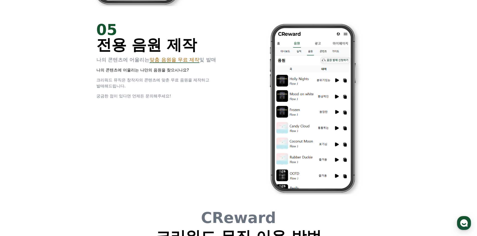
click at [163, 63] on span "맞춤 음원을 무료 제작" at bounding box center [174, 60] width 50 height 6
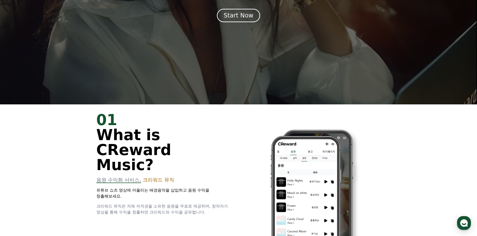
scroll to position [0, 0]
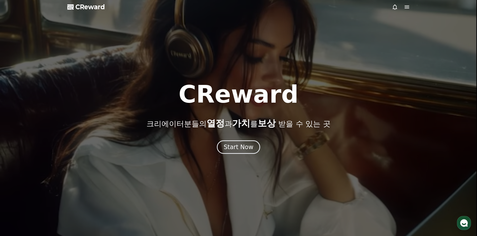
click at [76, 9] on span "CReward" at bounding box center [90, 7] width 30 height 8
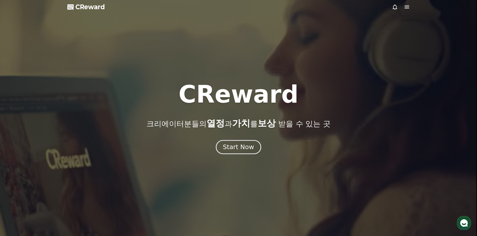
click at [242, 141] on button "Start Now" at bounding box center [238, 147] width 45 height 14
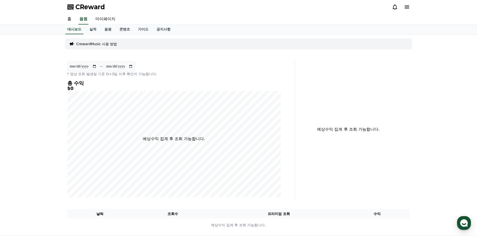
click at [402, 6] on div at bounding box center [401, 7] width 18 height 6
click at [405, 7] on icon at bounding box center [406, 7] width 5 height 3
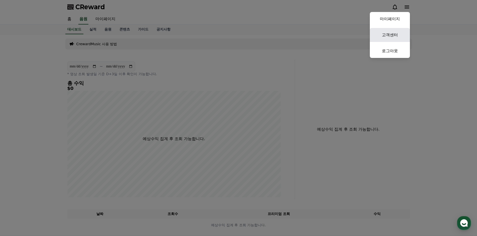
click at [393, 30] on link "고객센터" at bounding box center [390, 35] width 40 height 14
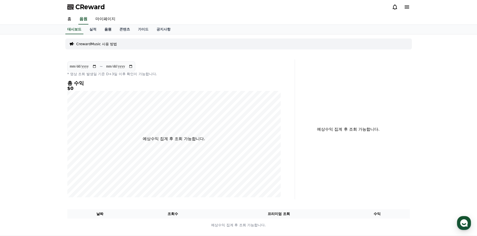
click at [105, 29] on link "음원" at bounding box center [107, 30] width 15 height 10
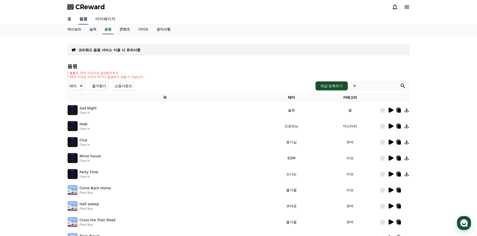
click at [84, 19] on link "음원" at bounding box center [83, 19] width 10 height 11
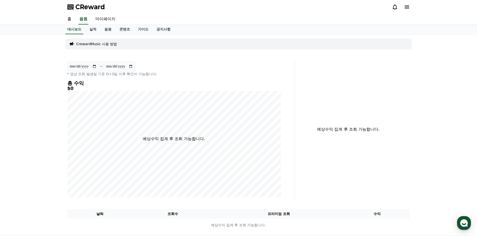
click at [94, 35] on div "**********" at bounding box center [238, 136] width 350 height 202
click at [94, 32] on link "실적" at bounding box center [92, 30] width 15 height 10
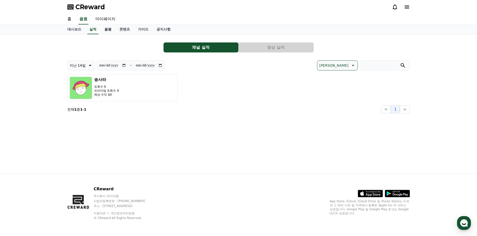
click at [104, 29] on link "음원" at bounding box center [107, 30] width 15 height 10
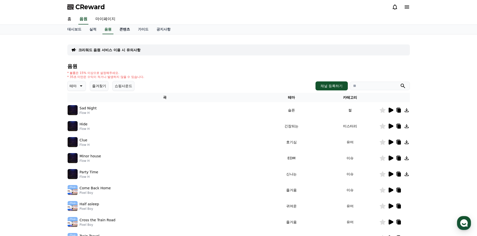
click at [123, 28] on link "콘텐츠" at bounding box center [124, 30] width 19 height 10
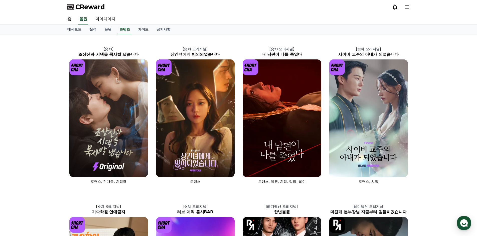
click at [147, 28] on link "가이드" at bounding box center [143, 30] width 19 height 10
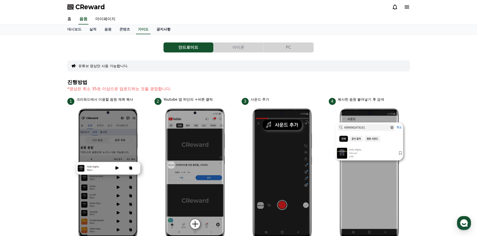
click at [163, 29] on link "공지사항" at bounding box center [163, 30] width 22 height 10
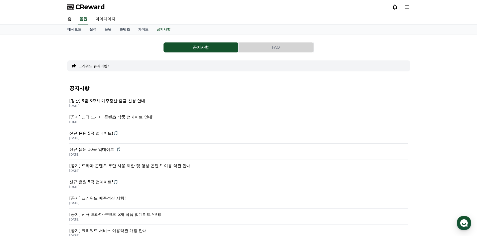
click at [77, 18] on div "홈 음원 마이페이지" at bounding box center [238, 19] width 350 height 11
click at [72, 19] on link "홈" at bounding box center [69, 19] width 12 height 11
